Goal: Task Accomplishment & Management: Use online tool/utility

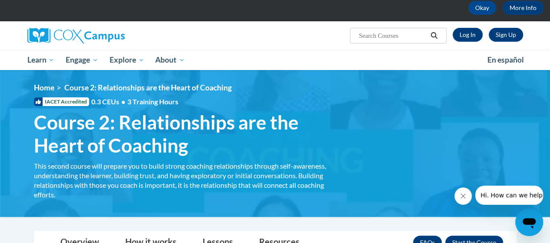
scroll to position [36, 0]
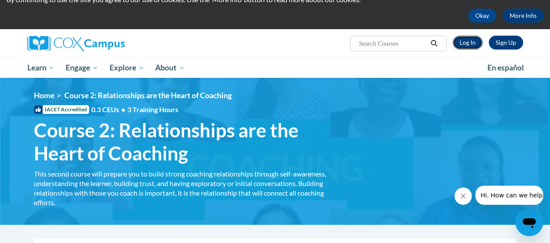
click at [471, 38] on link "Log In" at bounding box center [468, 43] width 30 height 14
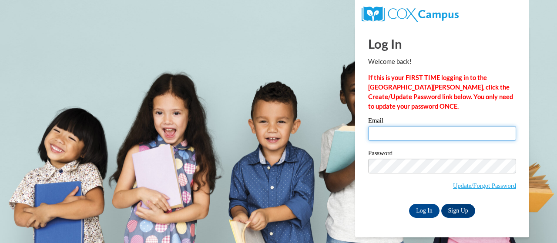
click at [405, 136] on input "Email" at bounding box center [442, 133] width 148 height 15
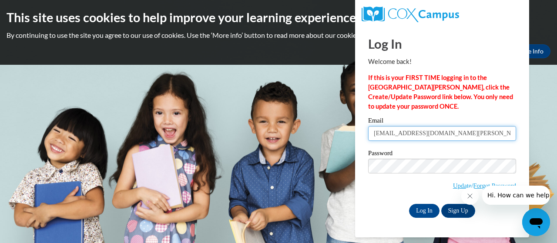
type input "lbwatt@mail.lipscomb.edu"
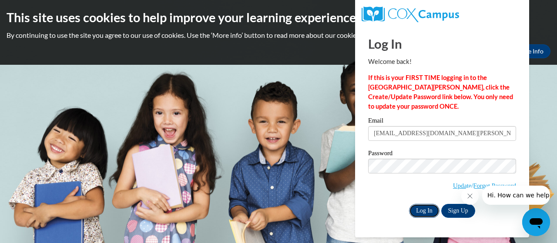
click at [417, 212] on input "Log In" at bounding box center [424, 211] width 30 height 14
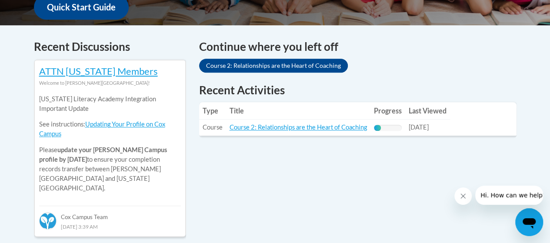
scroll to position [371, 0]
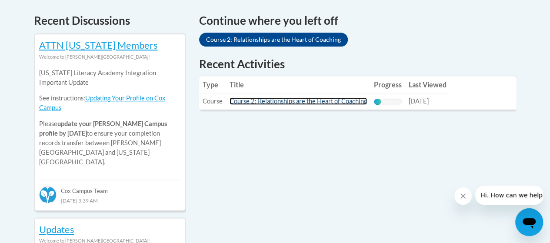
click at [277, 102] on link "Course 2: Relationships are the Heart of Coaching" at bounding box center [298, 100] width 137 height 7
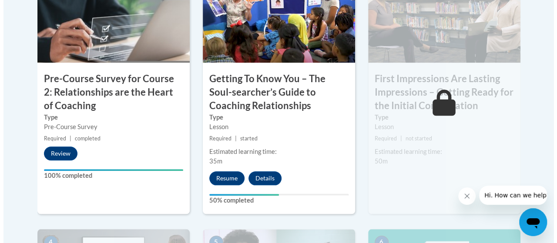
scroll to position [334, 0]
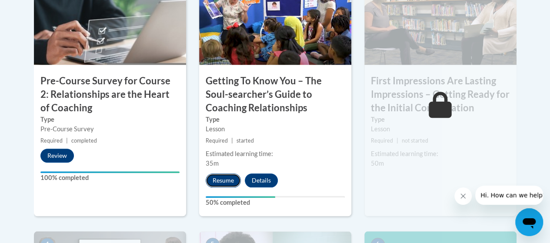
click at [228, 180] on button "Resume" at bounding box center [223, 180] width 35 height 14
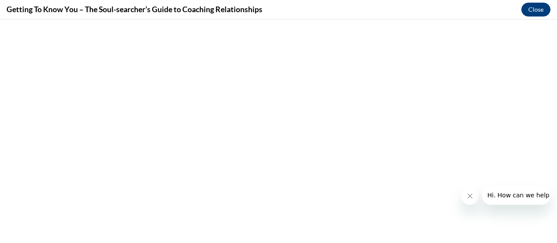
click at [467, 194] on icon "Close message from company" at bounding box center [469, 196] width 7 height 7
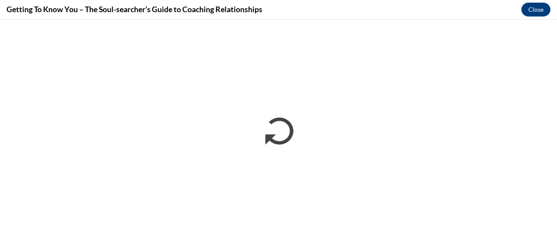
scroll to position [0, 0]
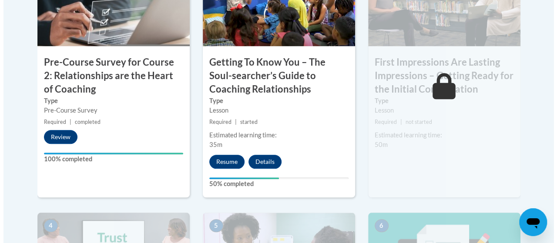
scroll to position [354, 0]
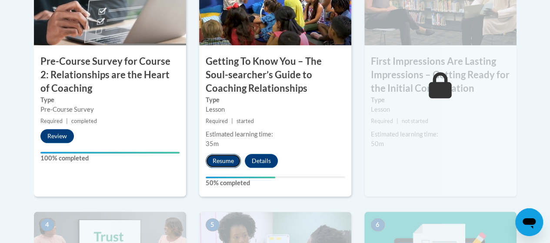
click at [218, 155] on button "Resume" at bounding box center [223, 161] width 35 height 14
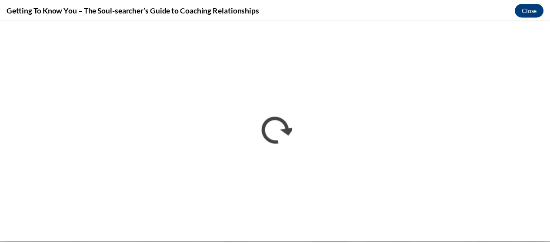
scroll to position [0, 0]
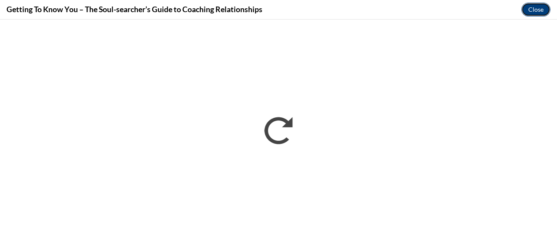
click at [534, 13] on button "Close" at bounding box center [535, 10] width 29 height 14
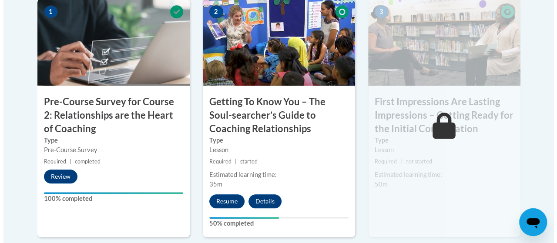
scroll to position [316, 0]
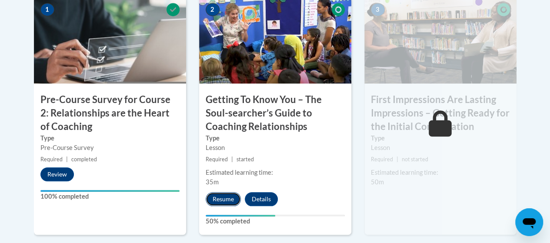
click at [221, 201] on button "Resume" at bounding box center [223, 199] width 35 height 14
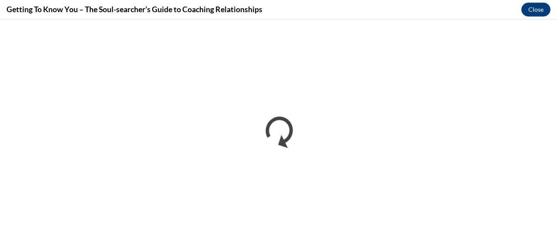
scroll to position [0, 0]
